Goal: Task Accomplishment & Management: Manage account settings

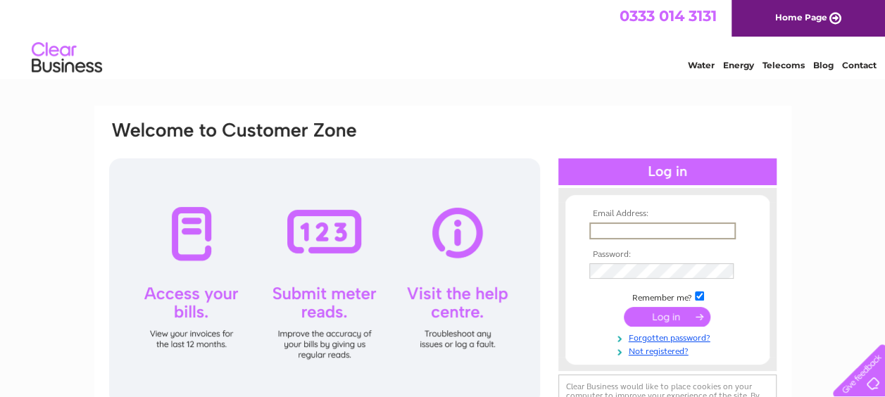
click at [631, 229] on input "text" at bounding box center [662, 231] width 146 height 17
type input "warmingtongarage@gmail.com"
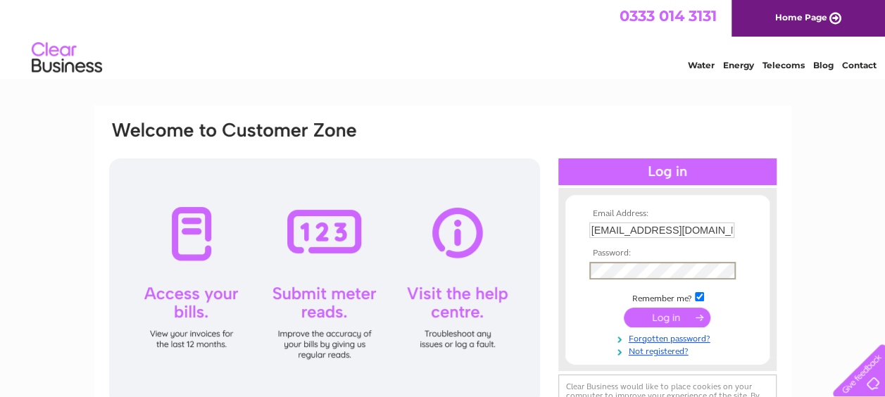
click at [665, 313] on input "submit" at bounding box center [667, 318] width 87 height 20
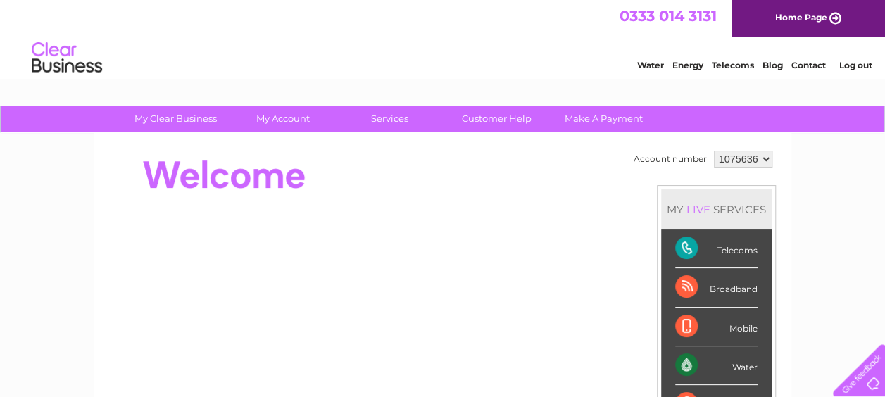
click at [731, 364] on div "Water" at bounding box center [716, 365] width 82 height 39
click at [682, 366] on div "Water" at bounding box center [716, 365] width 82 height 39
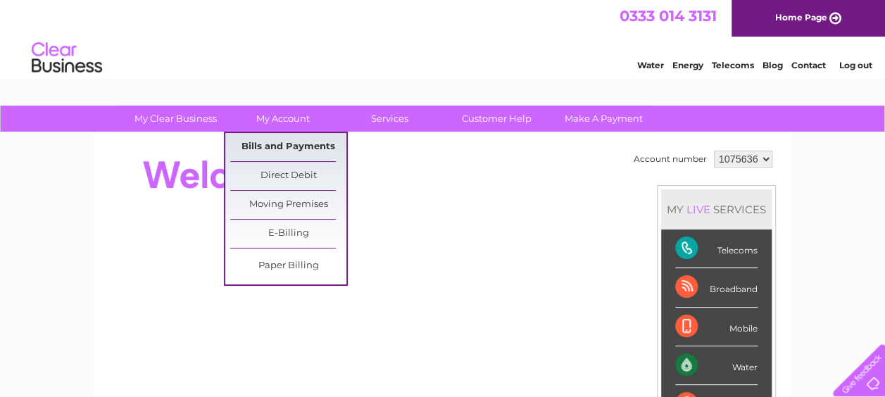
click at [287, 145] on link "Bills and Payments" at bounding box center [288, 147] width 116 height 28
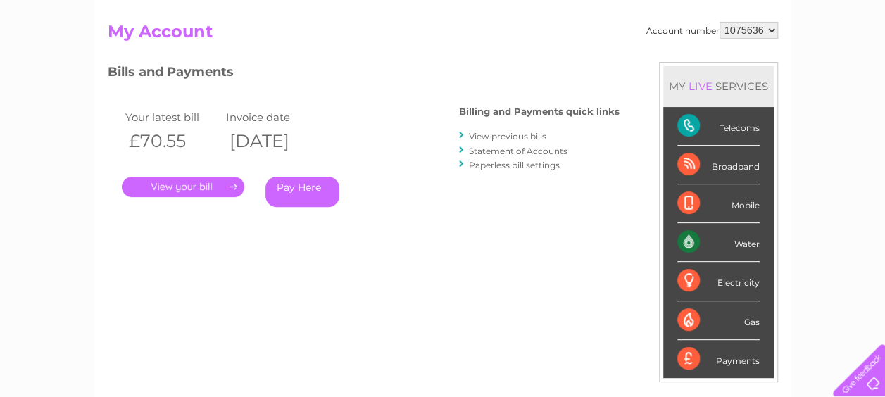
scroll to position [141, 0]
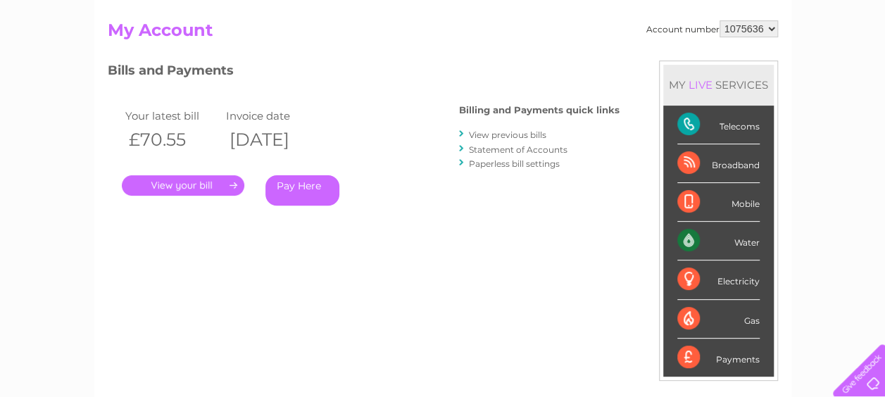
click at [183, 184] on link "." at bounding box center [183, 185] width 123 height 20
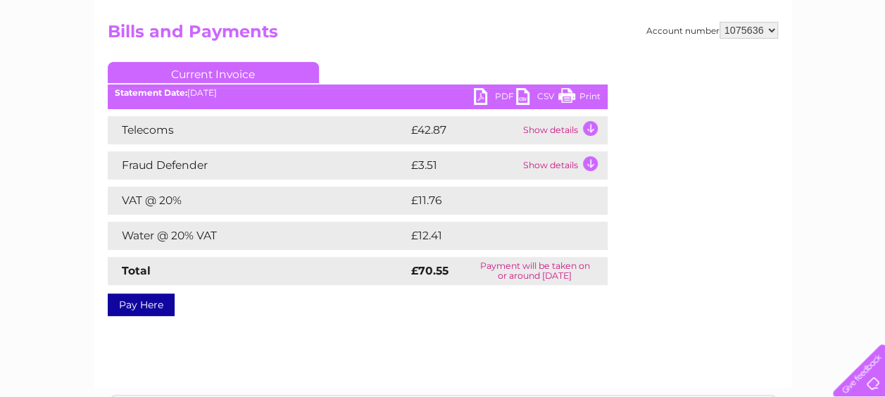
scroll to position [141, 0]
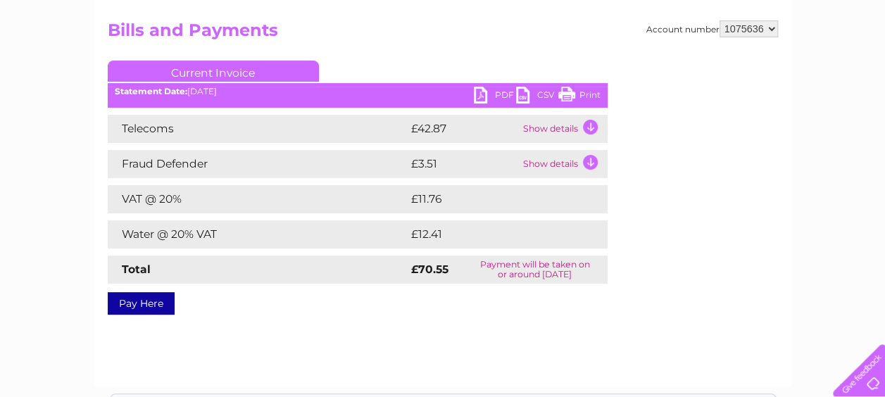
click at [477, 94] on link "PDF" at bounding box center [495, 97] width 42 height 20
